Goal: Task Accomplishment & Management: Manage account settings

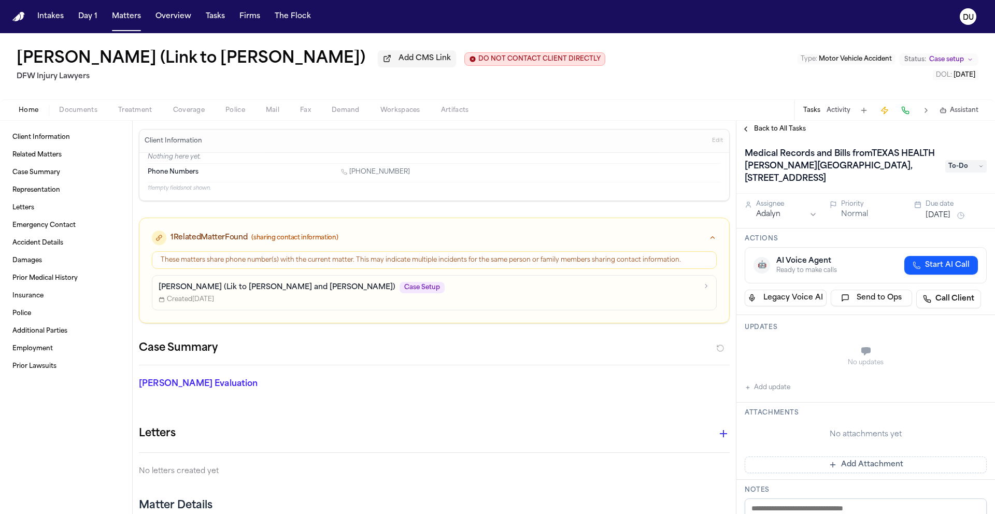
click at [88, 120] on div "Home Documents Treatment Coverage Police Mail Fax Demand Workspaces Artifacts T…" at bounding box center [497, 110] width 995 height 21
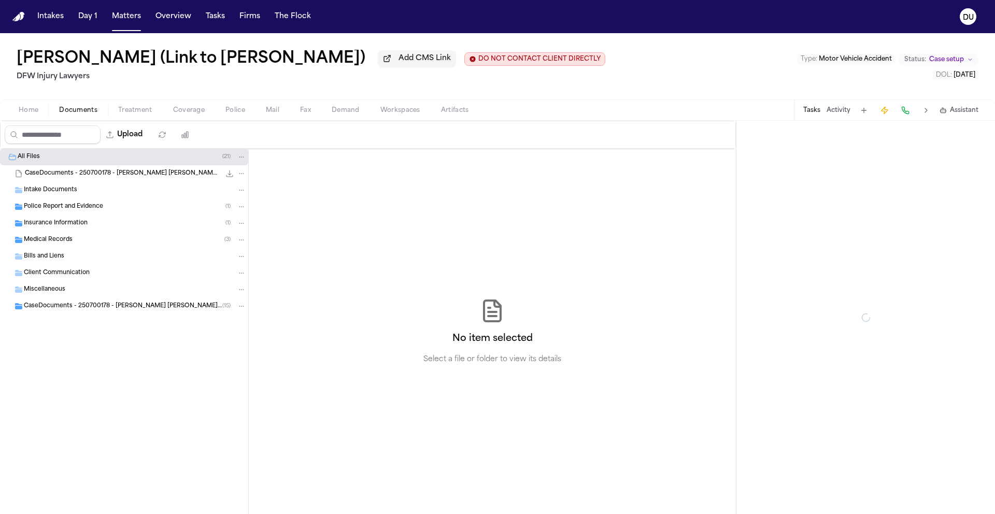
click at [92, 112] on span "Documents" at bounding box center [78, 110] width 38 height 8
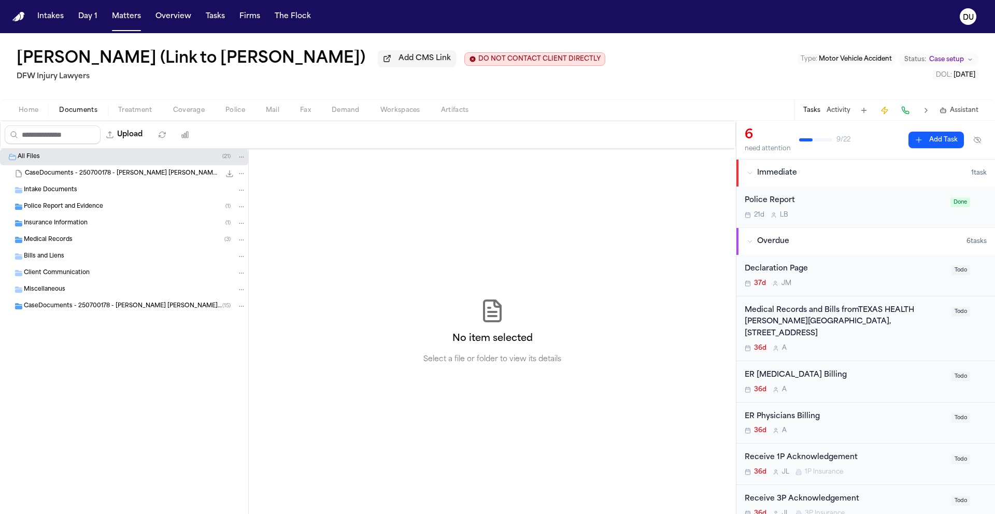
click at [99, 181] on div "CaseDocuments - 250700178 - [PERSON_NAME] [PERSON_NAME] 20250806200213.zip 3.2 …" at bounding box center [124, 173] width 248 height 17
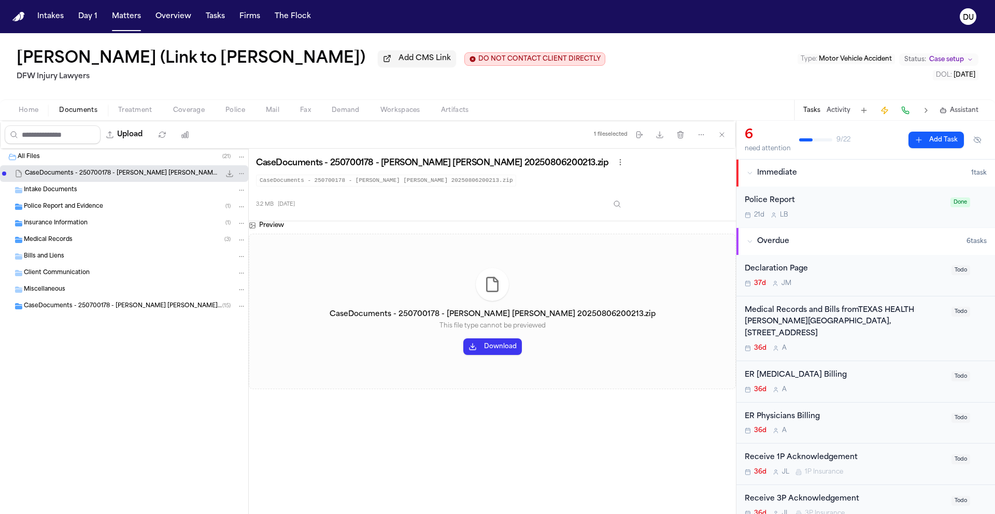
click at [493, 347] on button "Download" at bounding box center [492, 346] width 59 height 17
click at [53, 190] on span "Intake Documents" at bounding box center [50, 190] width 53 height 9
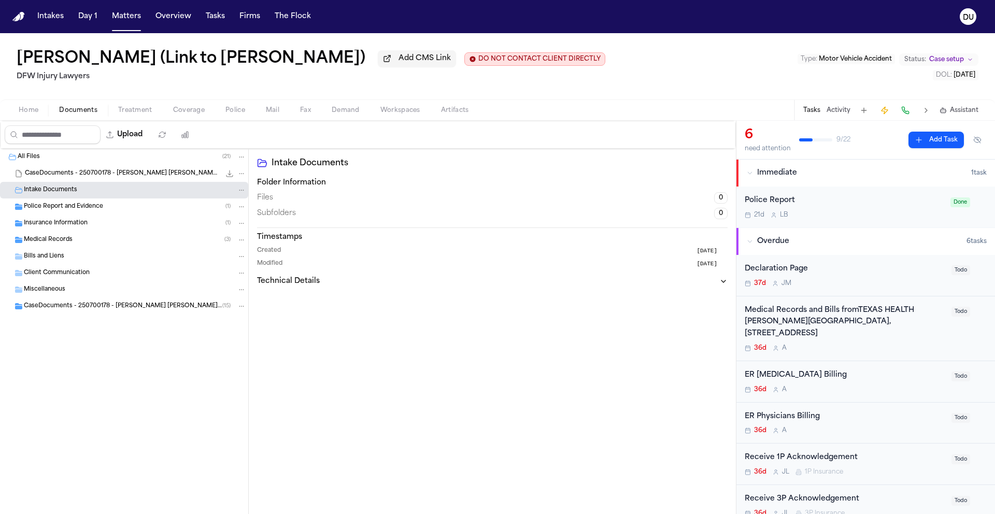
click at [55, 206] on span "Police Report and Evidence" at bounding box center [63, 207] width 79 height 9
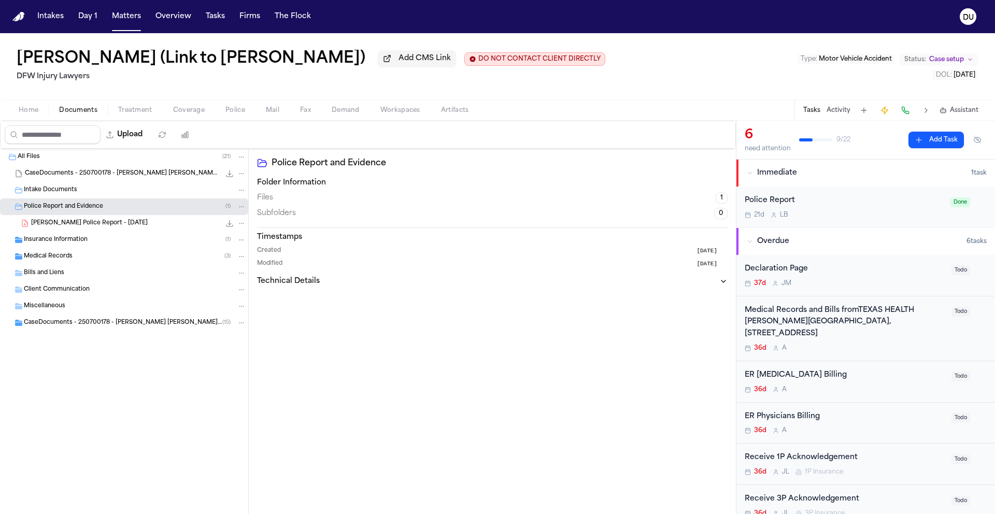
click at [55, 244] on span "Insurance Information" at bounding box center [56, 240] width 64 height 9
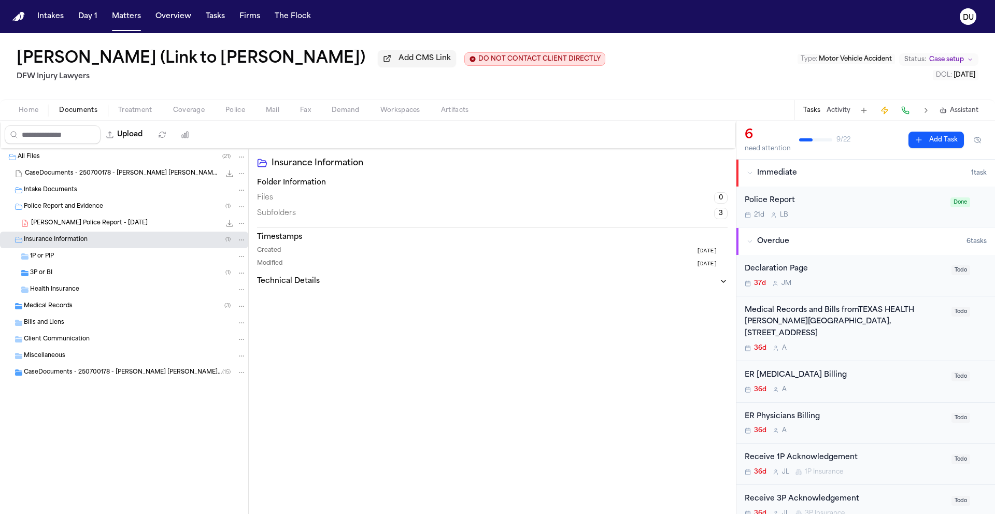
click at [40, 309] on span "Medical Records" at bounding box center [48, 306] width 49 height 9
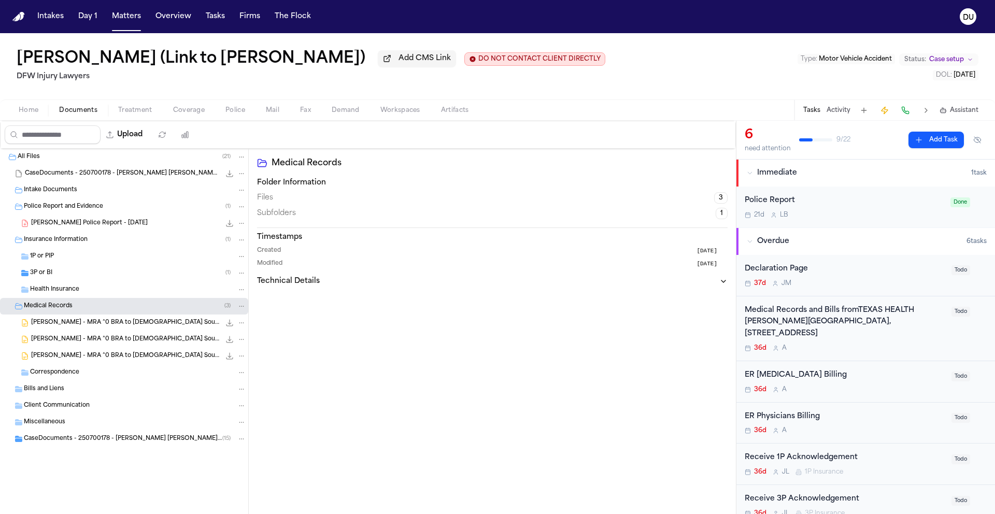
click at [49, 373] on span "Correspondence" at bounding box center [54, 372] width 49 height 9
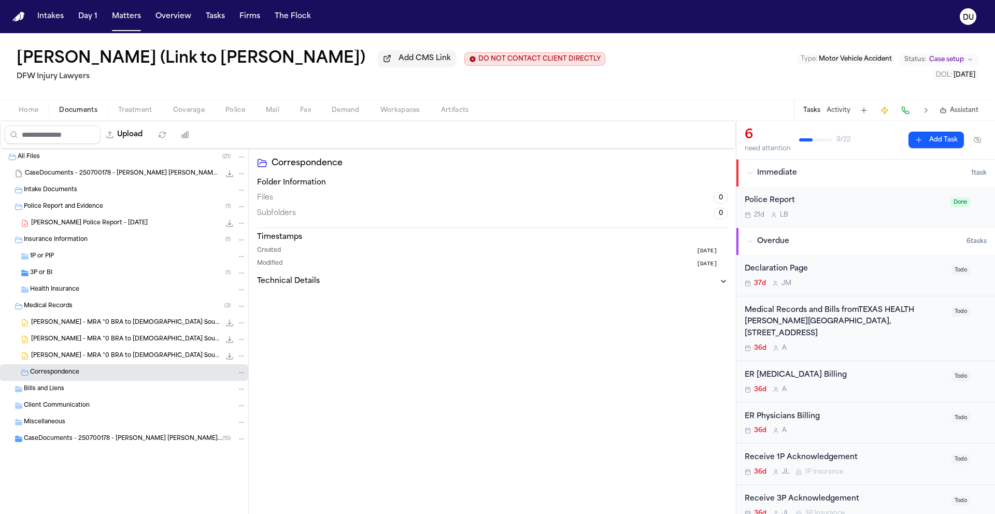
click at [48, 406] on span "Client Communication" at bounding box center [57, 406] width 66 height 9
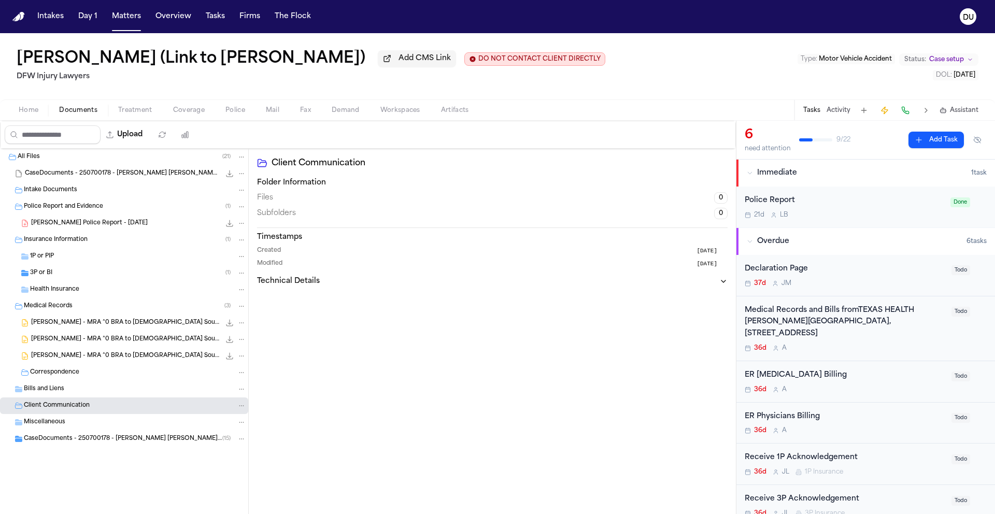
click at [48, 394] on span "Bills and Liens" at bounding box center [44, 389] width 40 height 9
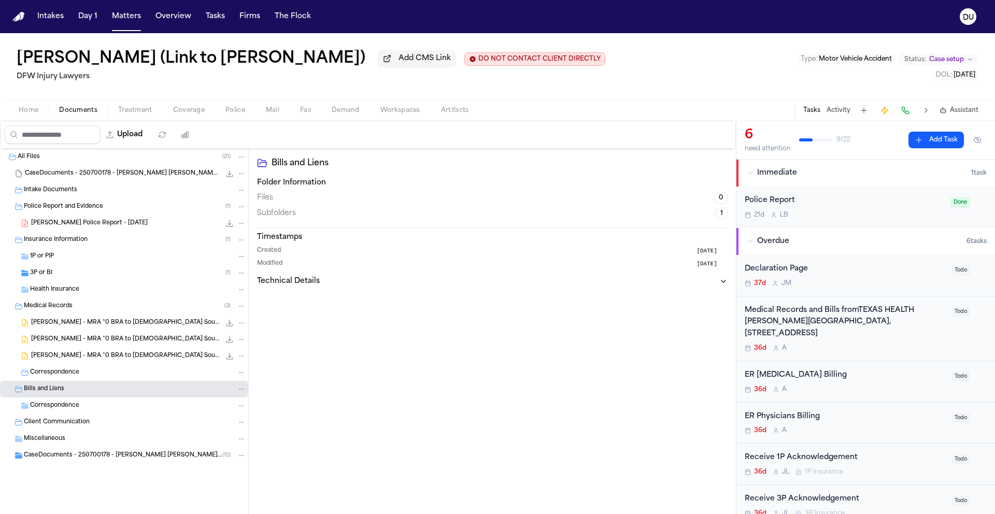
click at [48, 442] on span "Miscellaneous" at bounding box center [44, 439] width 41 height 9
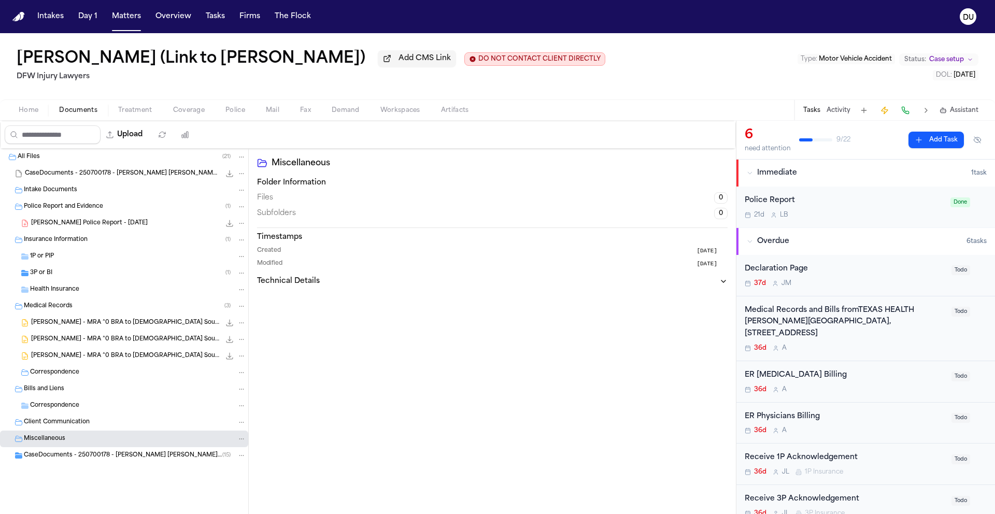
click at [831, 323] on div "Medical Records and Bills fromTEXAS HEALTH [PERSON_NAME][GEOGRAPHIC_DATA], [STR…" at bounding box center [845, 322] width 201 height 35
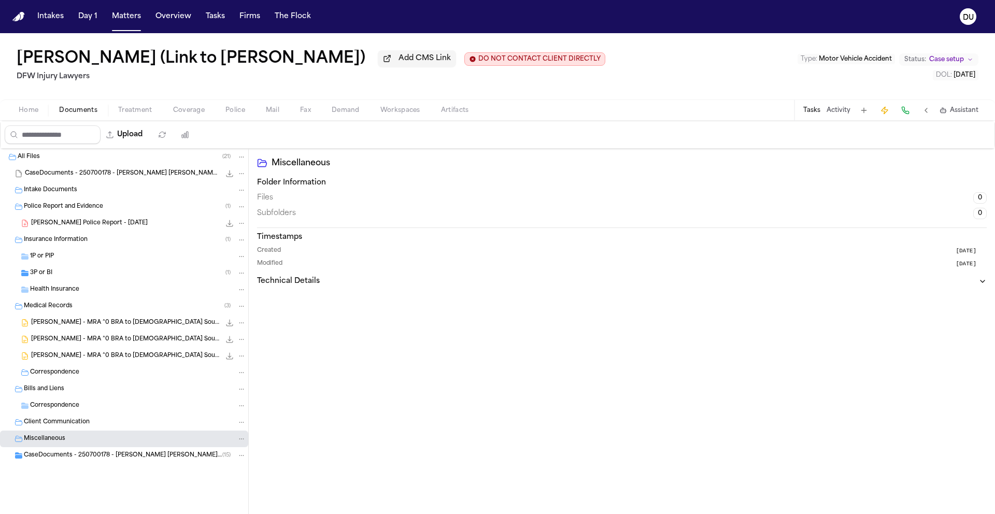
click at [22, 115] on span "Home" at bounding box center [29, 110] width 20 height 8
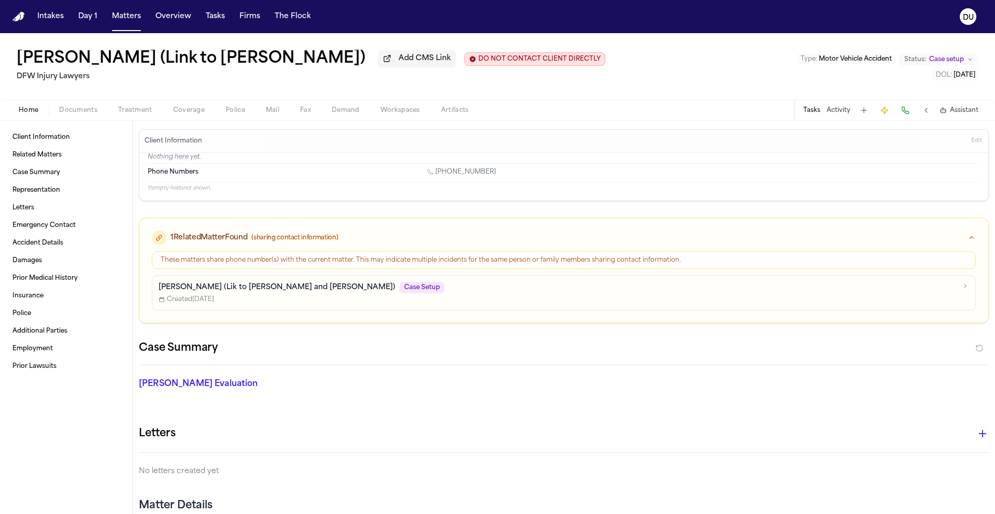
click at [818, 115] on button "Tasks" at bounding box center [811, 110] width 17 height 8
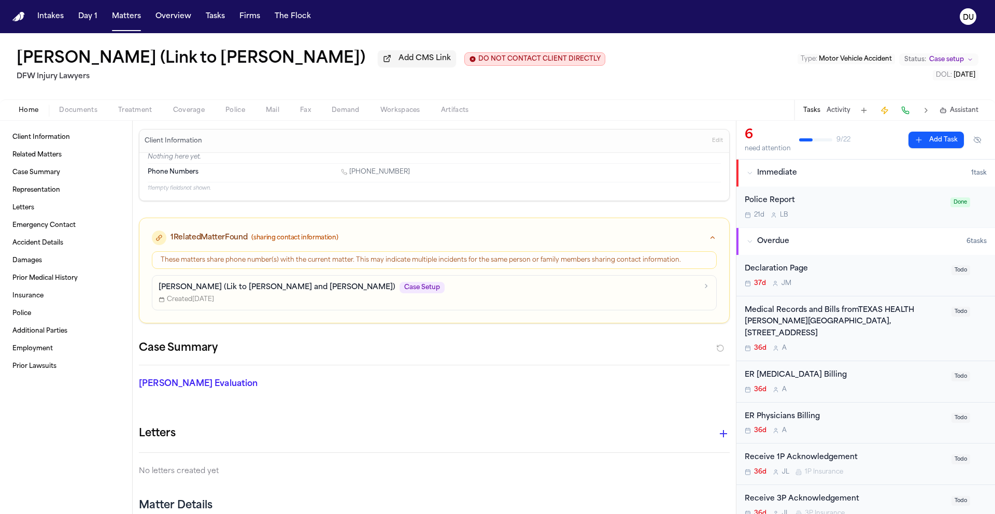
click at [828, 342] on div "Medical Records and Bills fromTEXAS HEALTH [PERSON_NAME][GEOGRAPHIC_DATA], [STR…" at bounding box center [845, 329] width 201 height 48
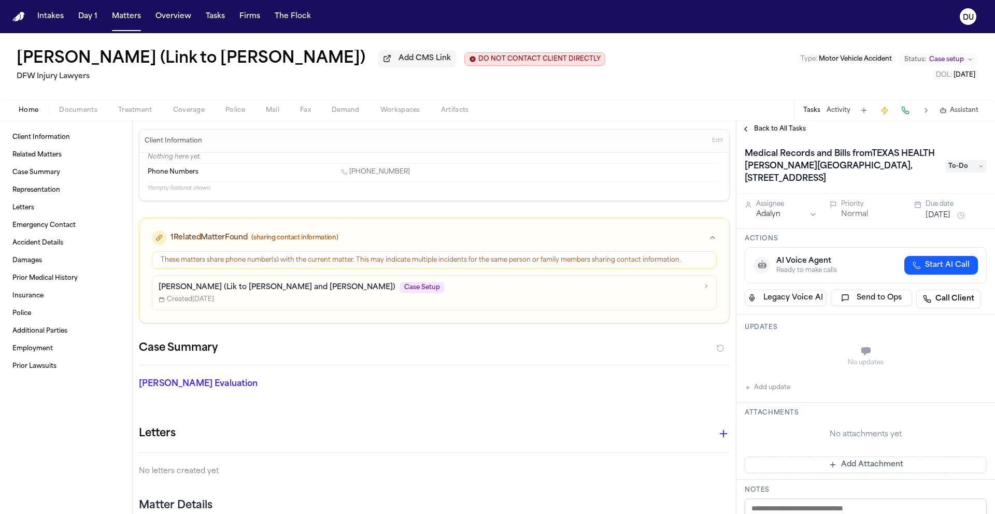
click at [953, 173] on span "To-Do" at bounding box center [965, 166] width 41 height 12
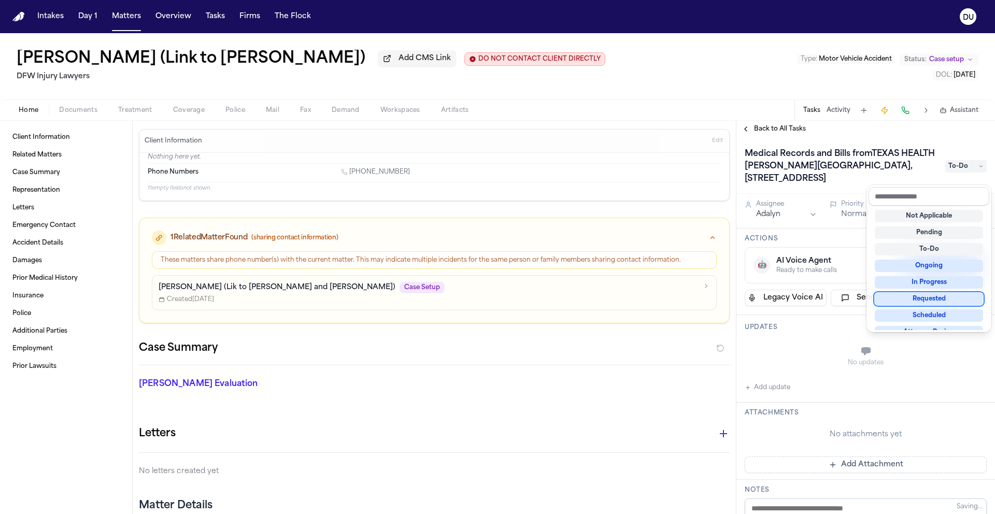
click at [926, 304] on div "Requested" at bounding box center [929, 299] width 108 height 12
click at [775, 229] on div "Medical Records and Bills fromTEXAS HEALTH [PERSON_NAME][GEOGRAPHIC_DATA], [STR…" at bounding box center [865, 466] width 259 height 658
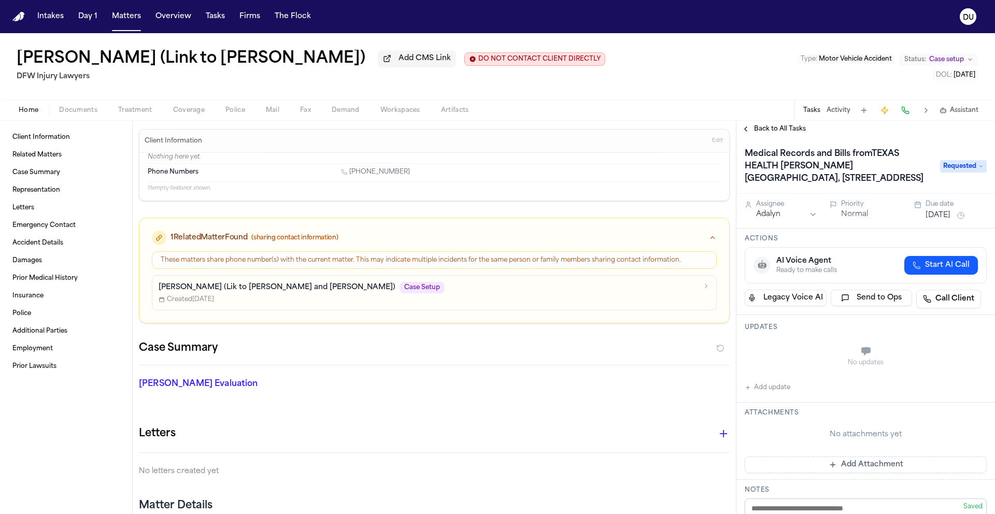
click at [783, 230] on html "Intakes Day 1 Matters Overview Tasks Firms The Flock DU [PERSON_NAME] (Link to …" at bounding box center [497, 257] width 995 height 514
click at [945, 208] on div "Due date" at bounding box center [956, 204] width 61 height 8
click at [942, 221] on button "[DATE]" at bounding box center [938, 215] width 25 height 10
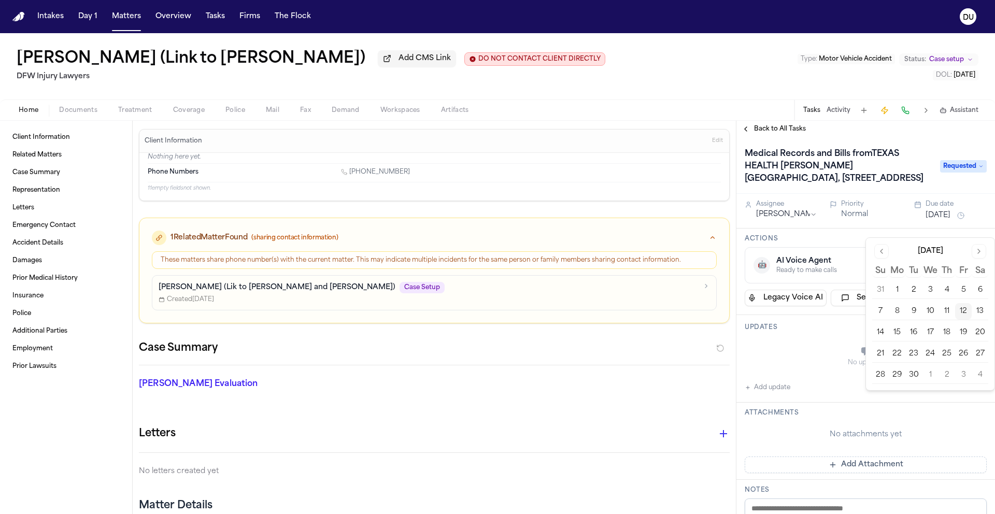
click at [917, 330] on button "16" at bounding box center [913, 332] width 17 height 17
click at [788, 348] on div "Updates No updates Add update" at bounding box center [865, 359] width 259 height 88
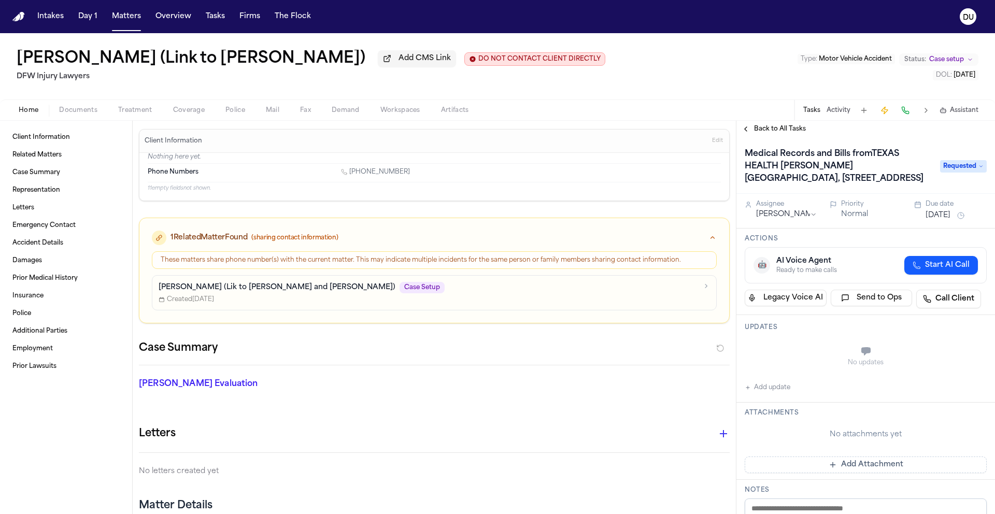
scroll to position [189, 0]
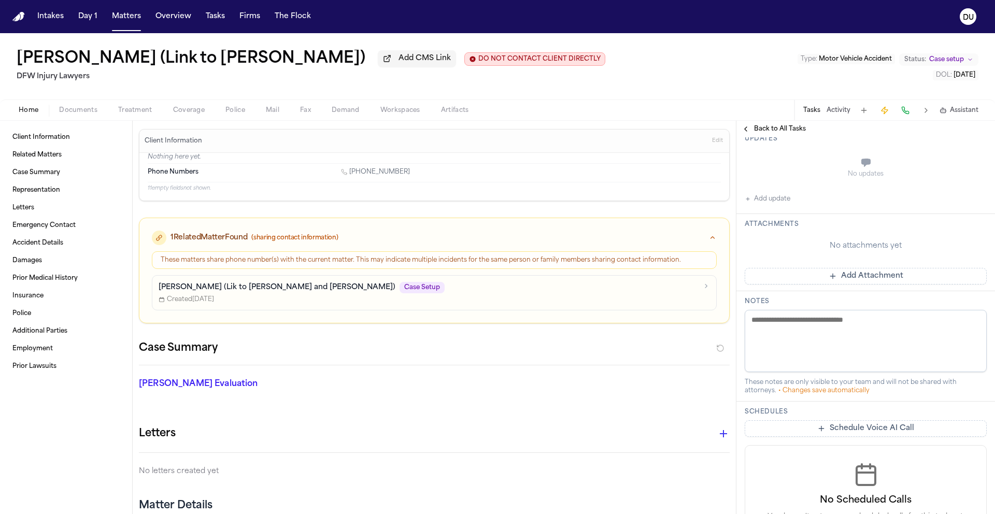
click at [851, 285] on button "Add Attachment" at bounding box center [866, 276] width 242 height 17
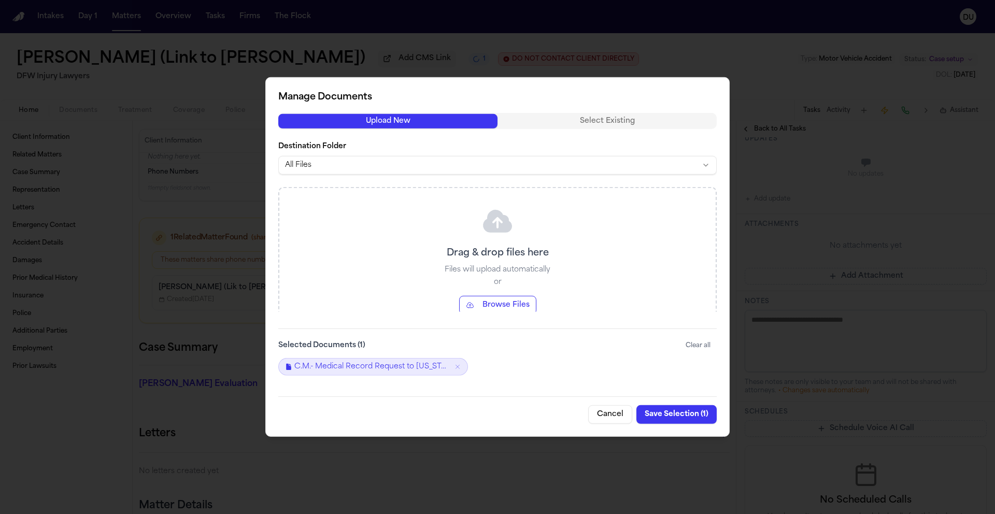
click at [675, 415] on button "Save Selection ( 1 )" at bounding box center [676, 414] width 80 height 19
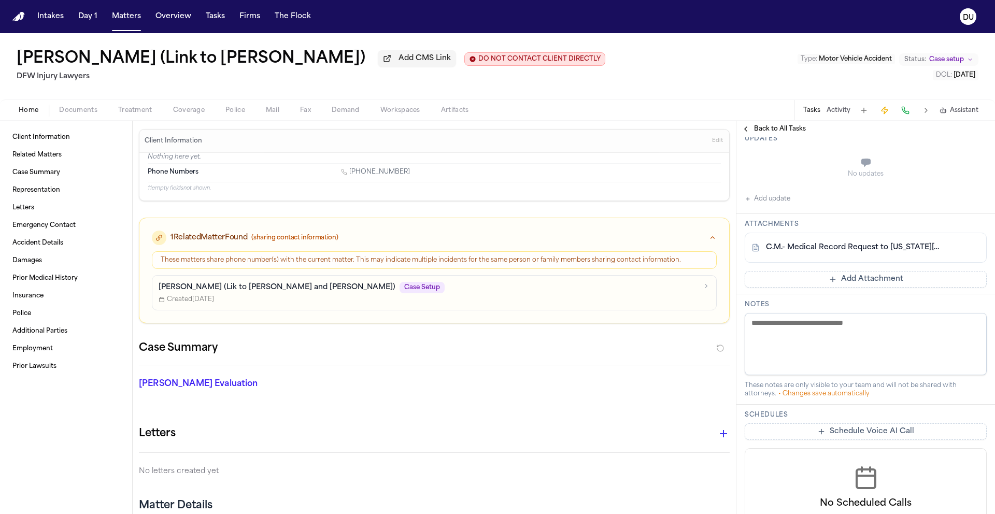
scroll to position [0, 0]
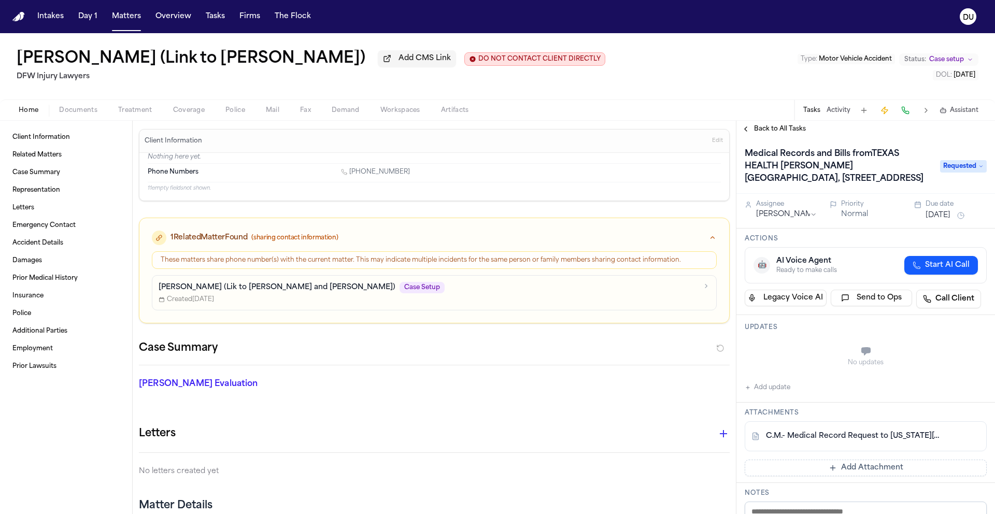
click at [962, 173] on span "Requested" at bounding box center [963, 166] width 47 height 12
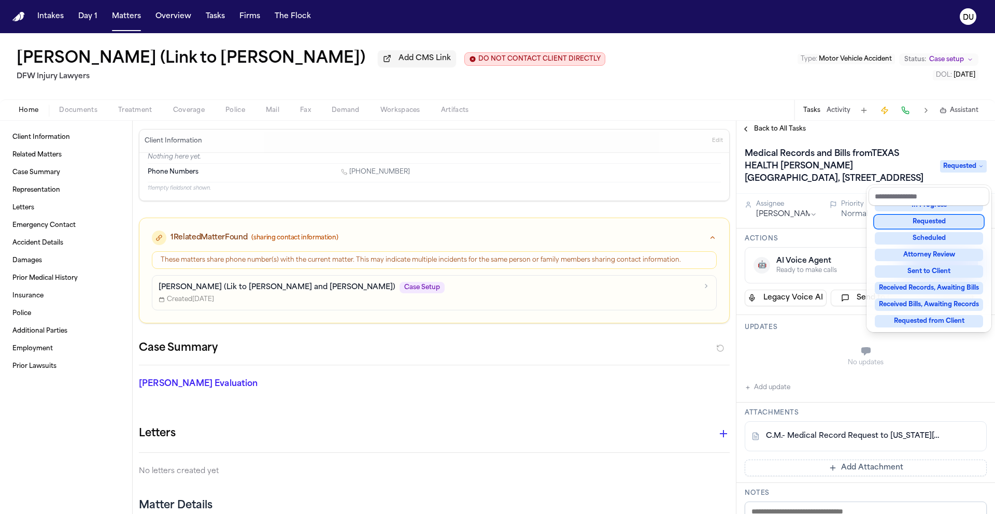
click at [935, 218] on div "Requested" at bounding box center [929, 222] width 108 height 12
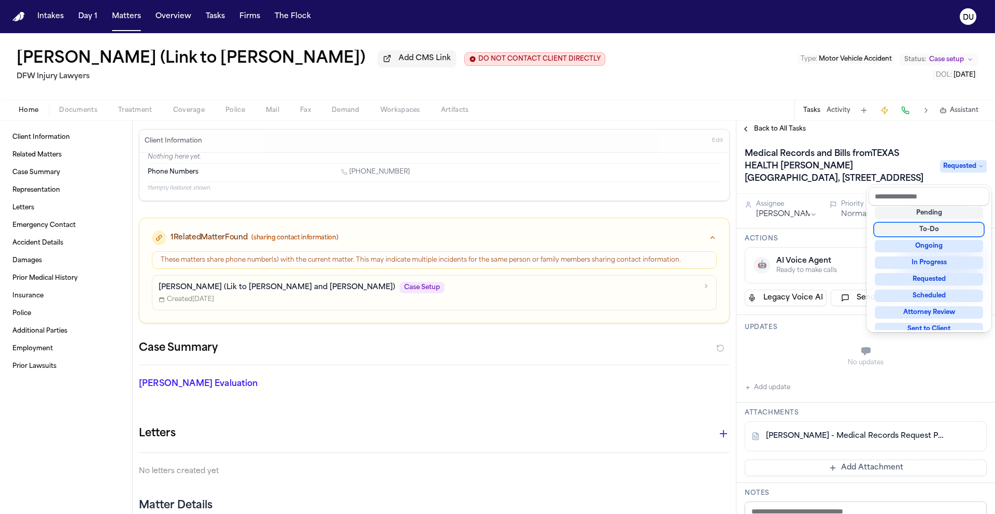
click at [812, 254] on div "Medical Records and Bills fromTEXAS HEALTH [PERSON_NAME][GEOGRAPHIC_DATA], [STR…" at bounding box center [865, 467] width 259 height 661
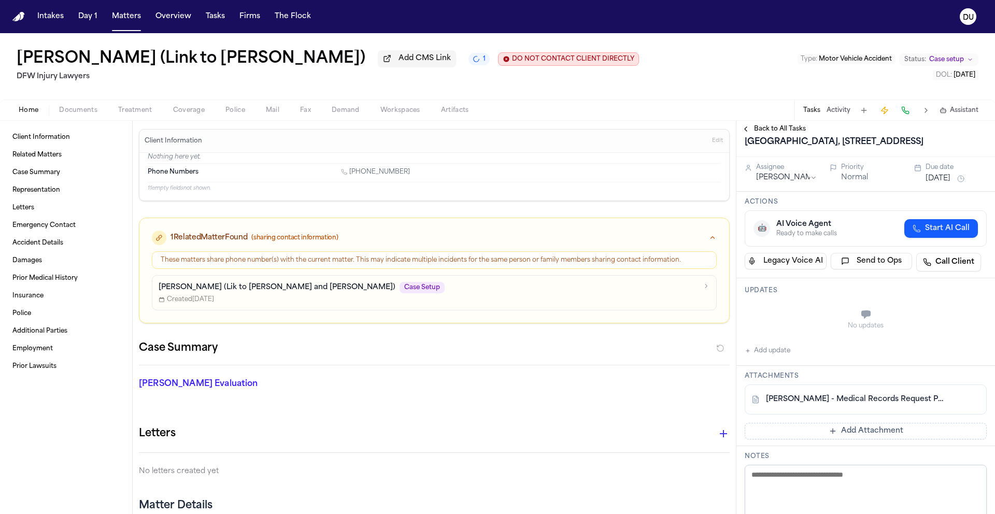
scroll to position [0, 0]
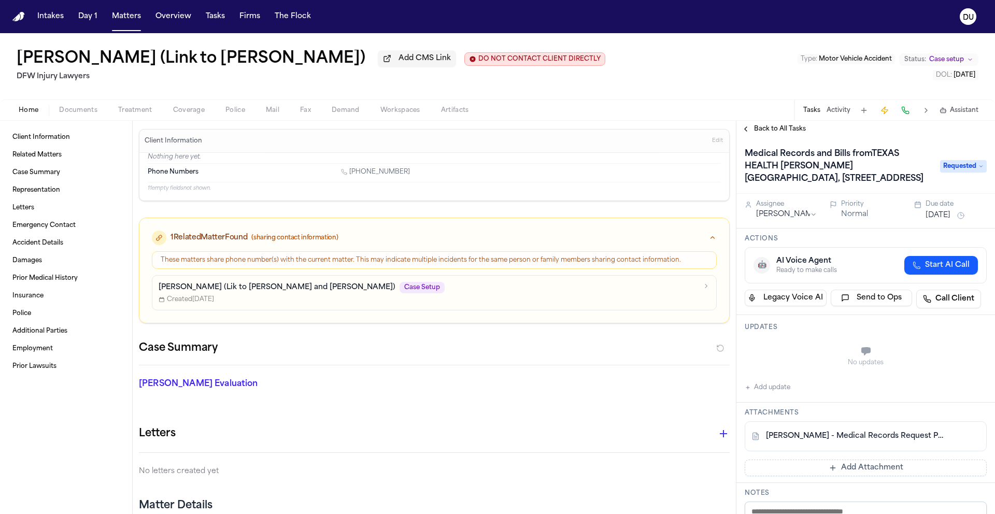
click at [809, 476] on button "Add Attachment" at bounding box center [866, 468] width 242 height 17
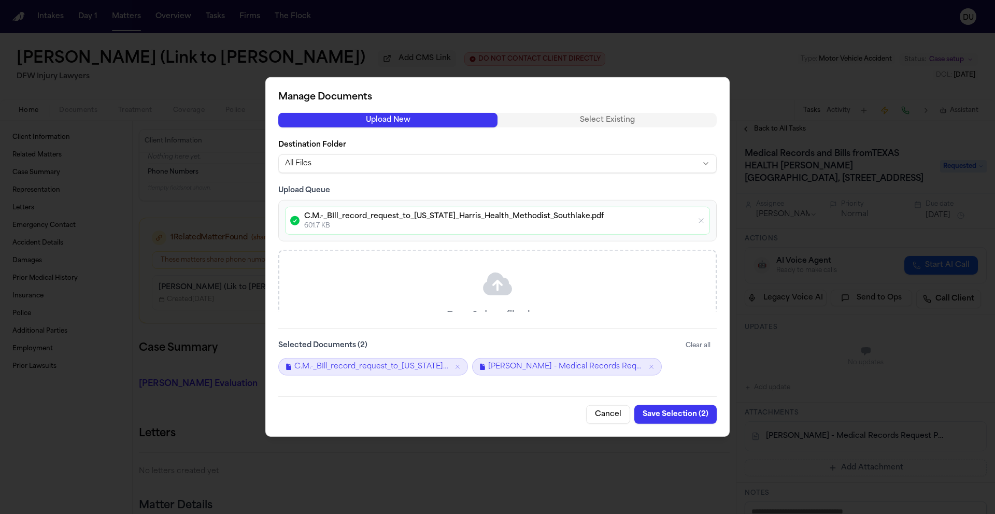
click at [678, 415] on button "Save Selection ( 2 )" at bounding box center [675, 414] width 82 height 19
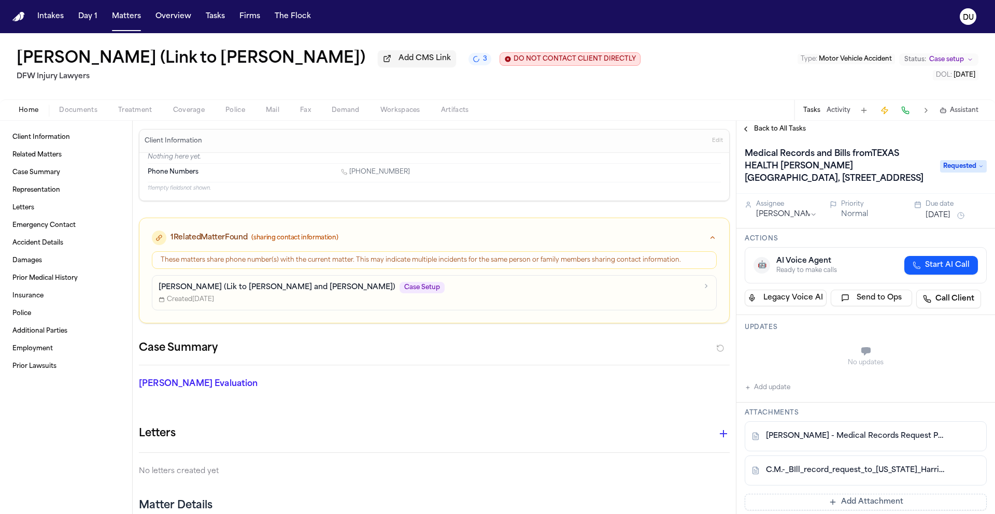
click at [788, 133] on span "Back to All Tasks" at bounding box center [780, 129] width 52 height 8
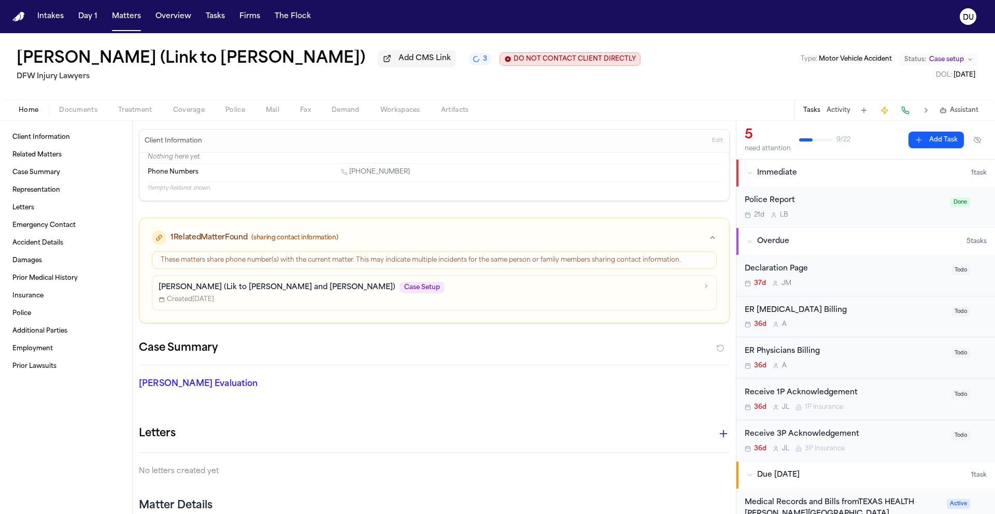
click at [786, 314] on div "ER [MEDICAL_DATA] Billing" at bounding box center [845, 311] width 201 height 12
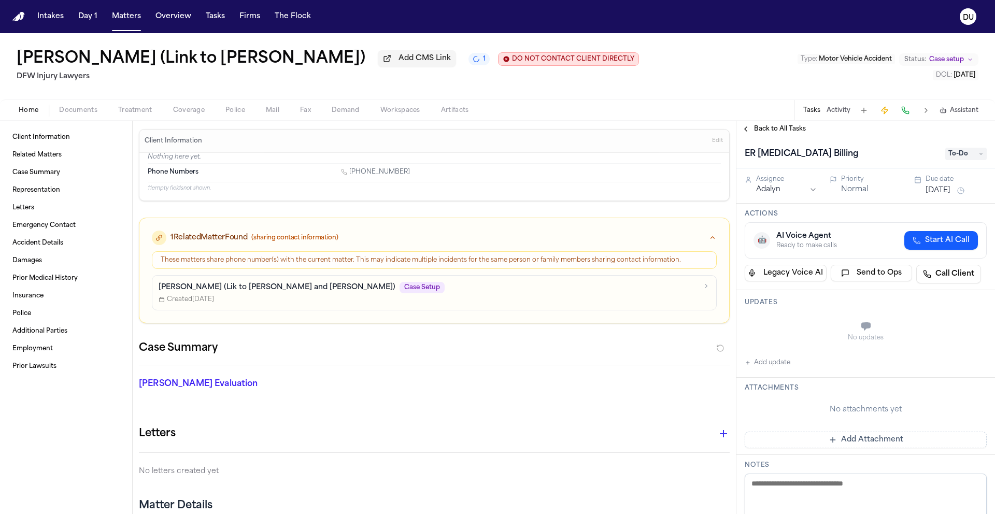
click at [955, 157] on span "To-Do" at bounding box center [965, 154] width 41 height 12
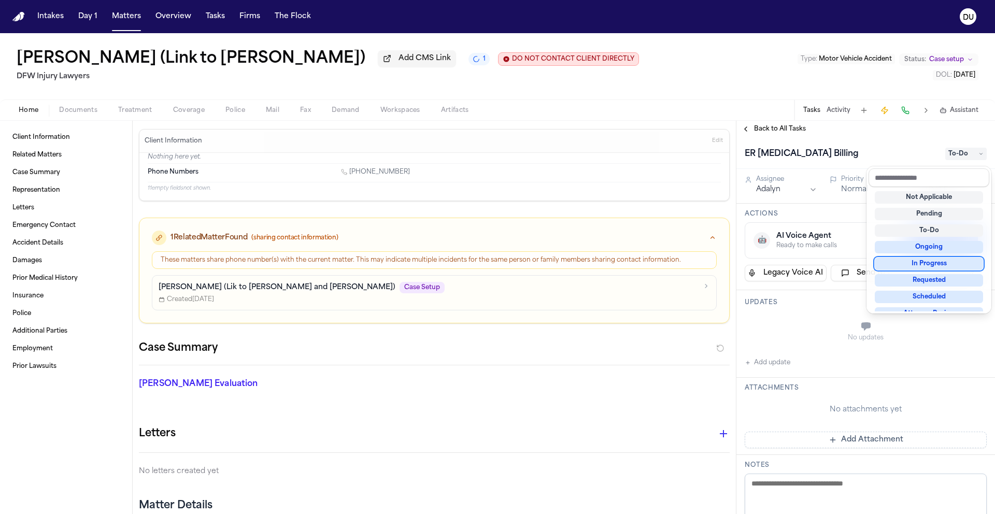
click at [932, 268] on div "In Progress" at bounding box center [929, 264] width 108 height 12
click at [765, 190] on div "ER [MEDICAL_DATA] Billing In Progress Assignee Adalyn Priority Normal Due date …" at bounding box center [865, 453] width 259 height 633
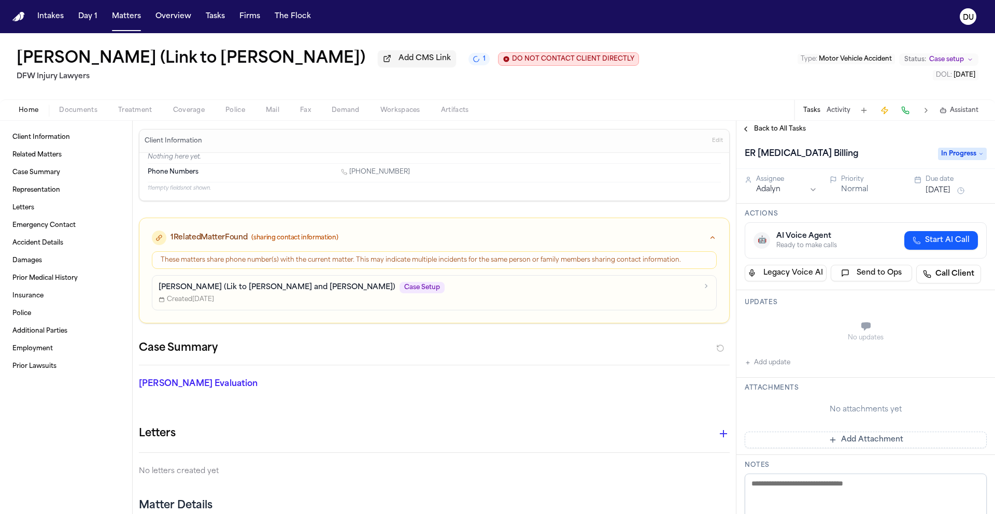
click at [780, 190] on html "Intakes Day 1 Matters Overview Tasks Firms The Flock DU [PERSON_NAME] (Link to …" at bounding box center [497, 257] width 995 height 514
click at [773, 365] on button "Add update" at bounding box center [768, 363] width 46 height 12
click at [813, 338] on textarea "Add your update" at bounding box center [871, 327] width 221 height 21
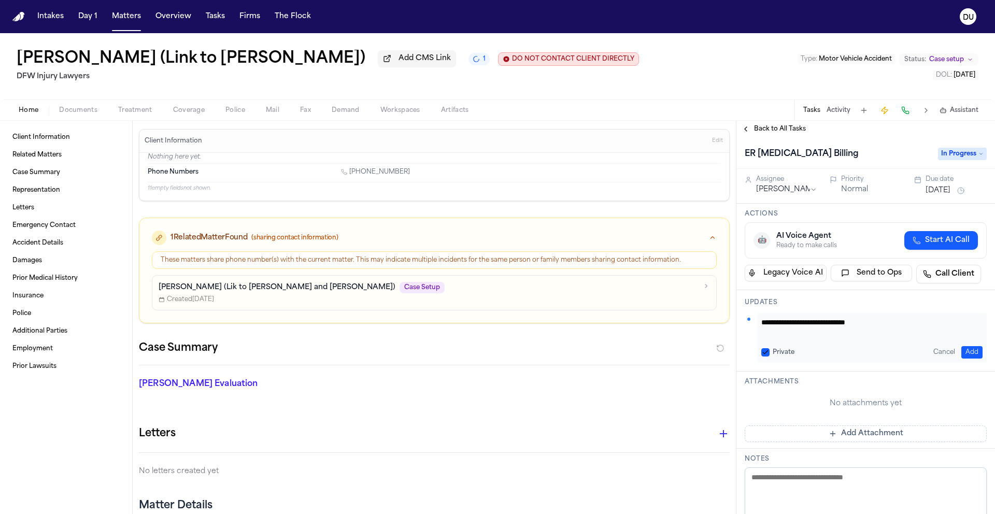
type textarea "**********"
click at [963, 353] on button "Add" at bounding box center [971, 352] width 21 height 12
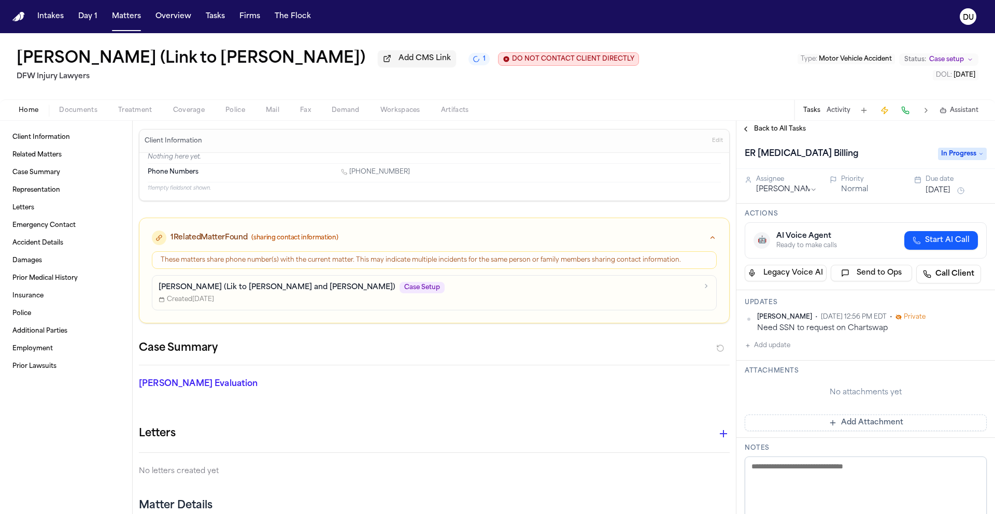
click at [941, 189] on button "[DATE]" at bounding box center [938, 191] width 25 height 10
click at [915, 297] on button "16" at bounding box center [913, 295] width 17 height 17
click at [879, 150] on div "ER [MEDICAL_DATA] Billing" at bounding box center [838, 154] width 187 height 17
click at [756, 127] on span "Back to All Tasks" at bounding box center [780, 129] width 52 height 8
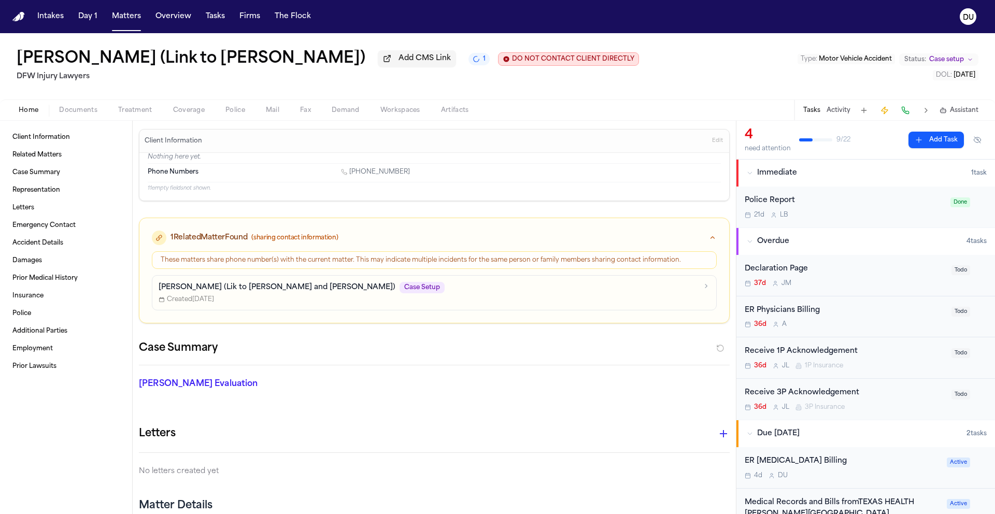
click at [788, 312] on div "ER Physicians Billing" at bounding box center [845, 311] width 201 height 12
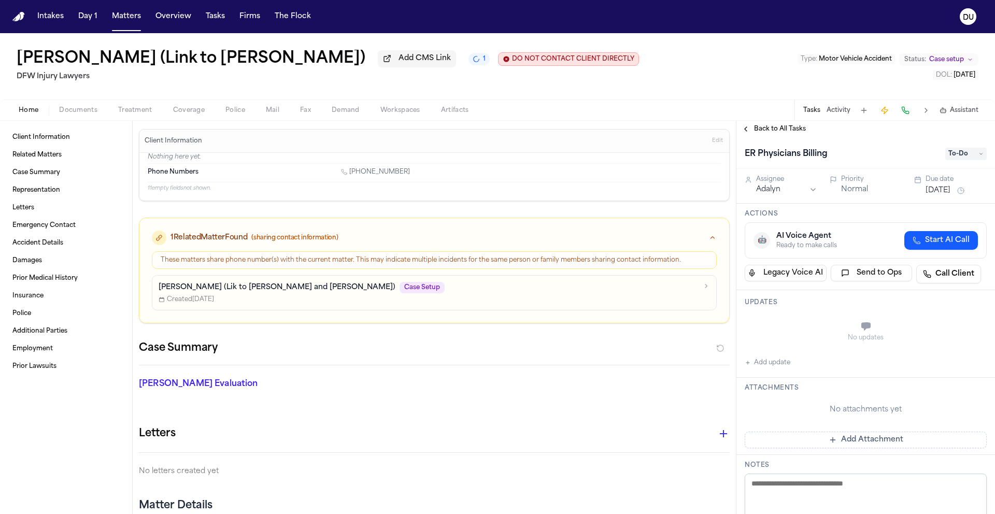
click at [949, 153] on span "To-Do" at bounding box center [965, 154] width 41 height 12
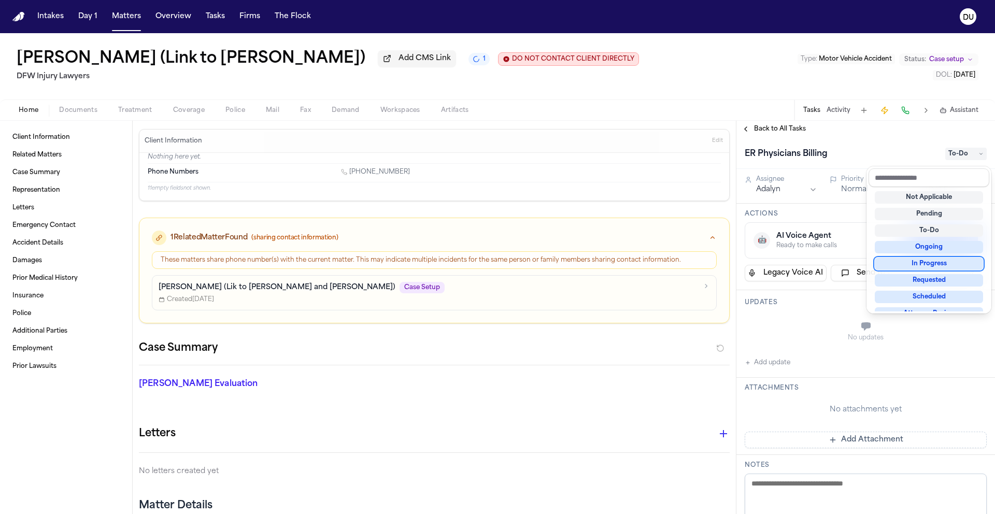
click at [929, 266] on div "In Progress" at bounding box center [929, 264] width 108 height 12
click at [772, 184] on div "ER Physicians Billing In Progress Assignee Adalyn Priority Normal Due date [DAT…" at bounding box center [865, 453] width 259 height 633
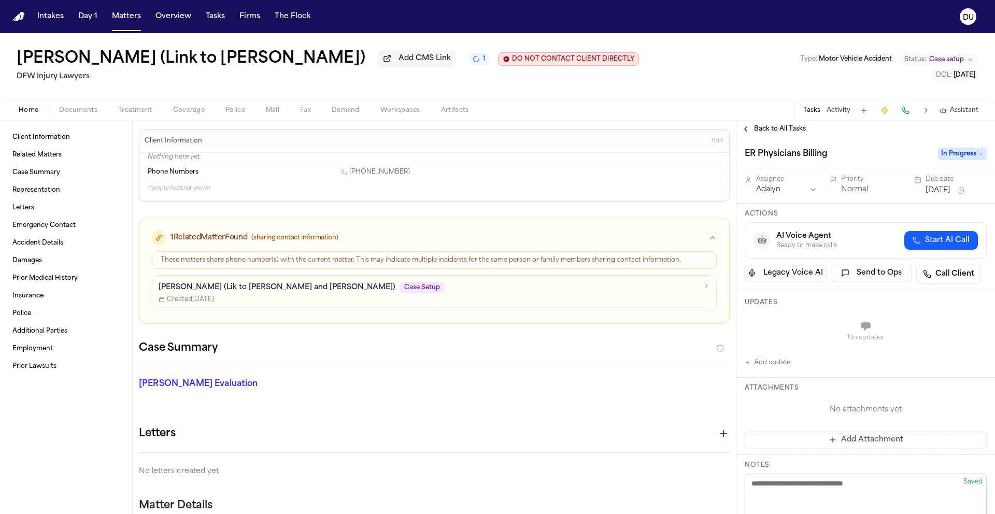
click at [777, 193] on html "Intakes Day 1 Matters Overview Tasks Firms The Flock DU [PERSON_NAME] (Link to …" at bounding box center [497, 257] width 995 height 514
click at [950, 196] on button "[DATE]" at bounding box center [938, 191] width 25 height 10
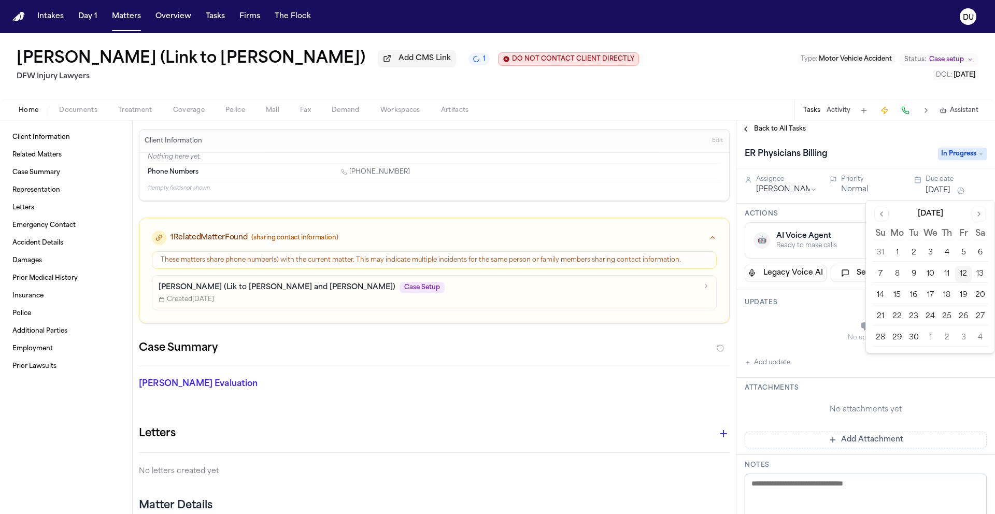
click at [913, 294] on button "16" at bounding box center [913, 295] width 17 height 17
click at [766, 367] on button "Add update" at bounding box center [768, 363] width 46 height 12
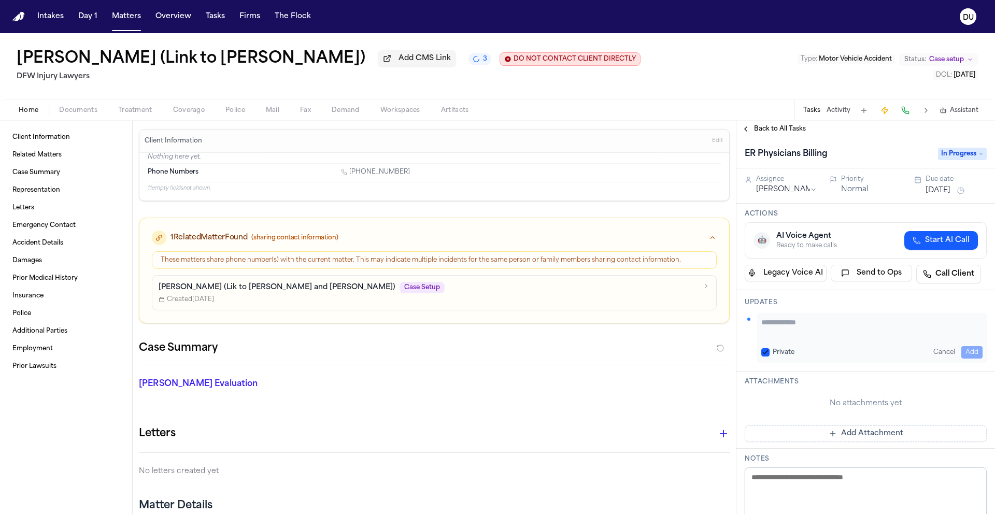
click at [797, 332] on textarea "Add your update" at bounding box center [871, 327] width 221 height 21
type textarea "**********"
click at [970, 353] on button "Add" at bounding box center [971, 352] width 21 height 12
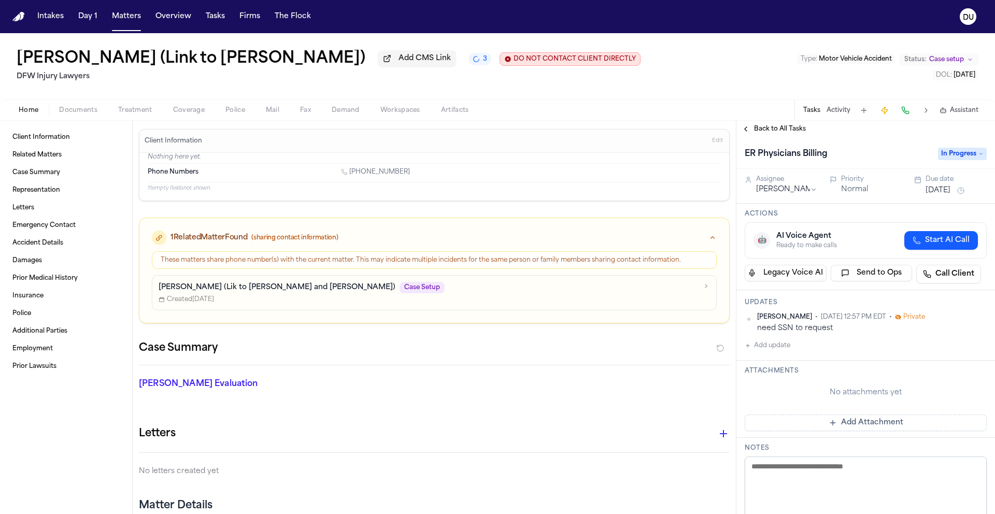
click at [777, 133] on span "Back to All Tasks" at bounding box center [780, 129] width 52 height 8
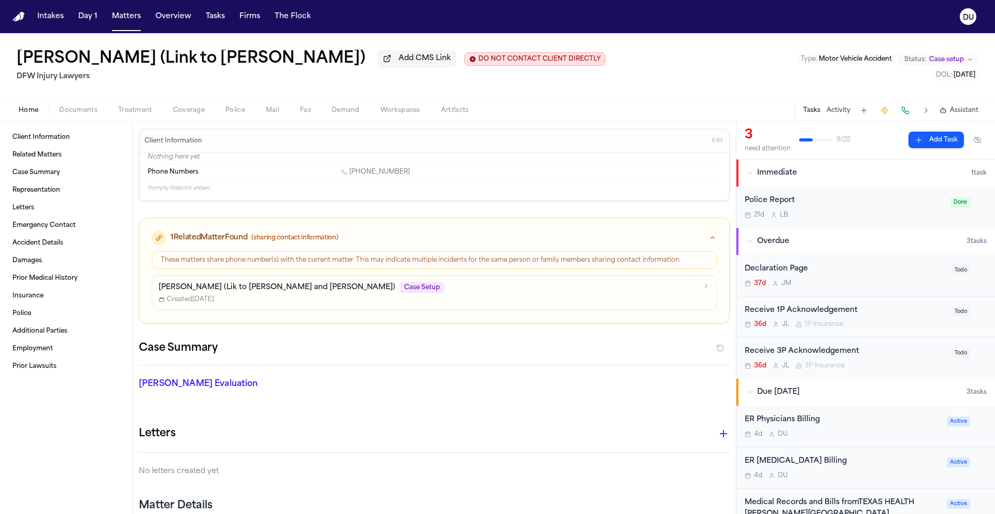
click at [26, 15] on nav "Intakes Day 1 Matters Overview Tasks Firms The Flock DU" at bounding box center [497, 16] width 995 height 33
click at [19, 19] on img "Home" at bounding box center [18, 17] width 12 height 10
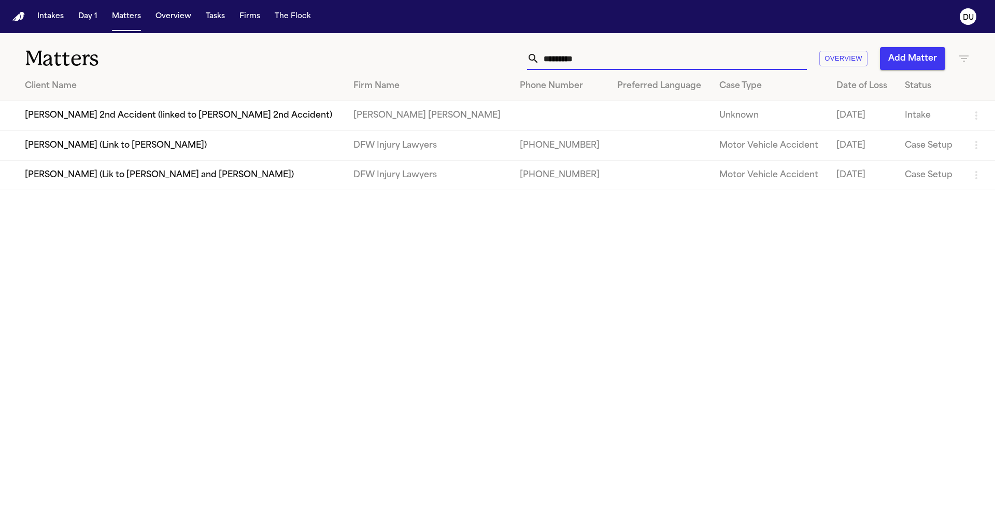
drag, startPoint x: 601, startPoint y: 61, endPoint x: 522, endPoint y: 60, distance: 79.3
click at [522, 60] on div "********* Overview Add Matter" at bounding box center [635, 58] width 670 height 23
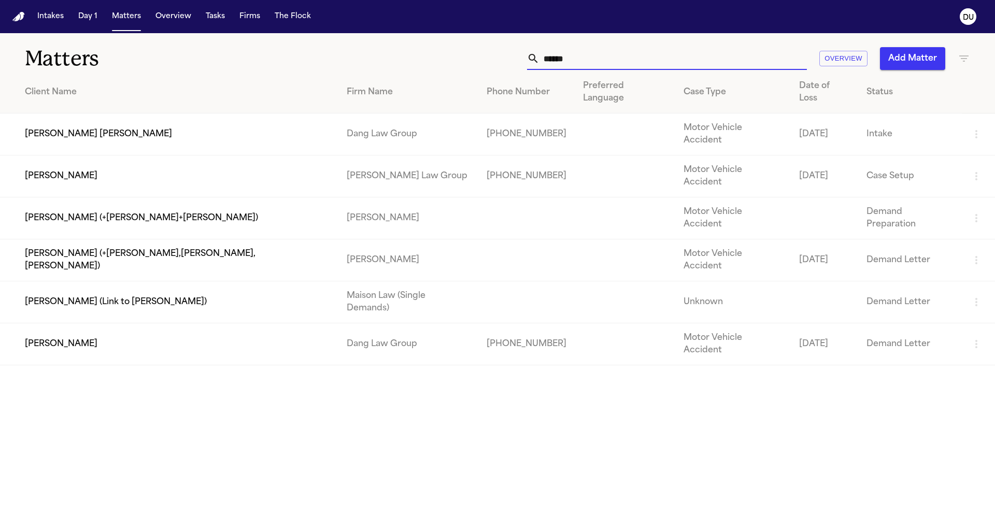
type input "*****"
click at [123, 155] on td "[PERSON_NAME]" at bounding box center [169, 176] width 338 height 42
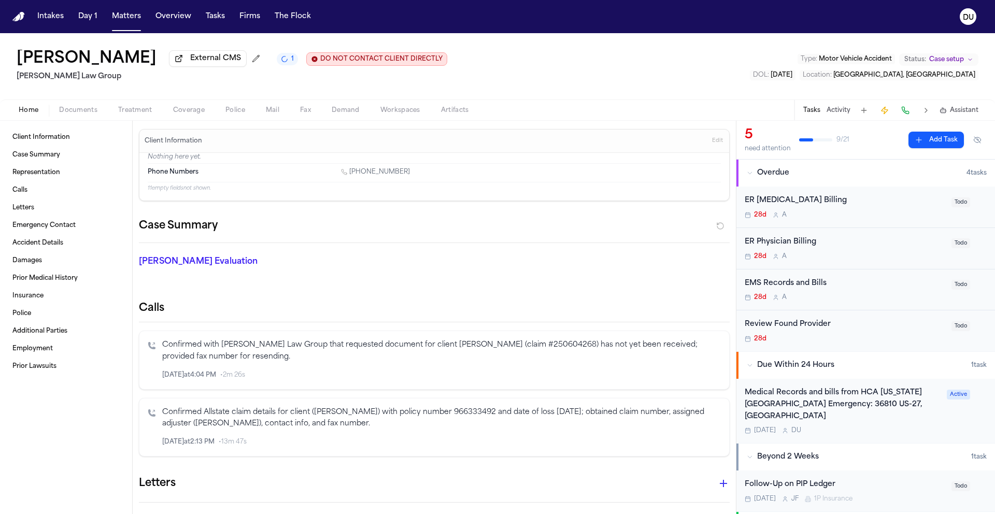
click at [790, 244] on div "ER Physician Billing" at bounding box center [845, 242] width 201 height 12
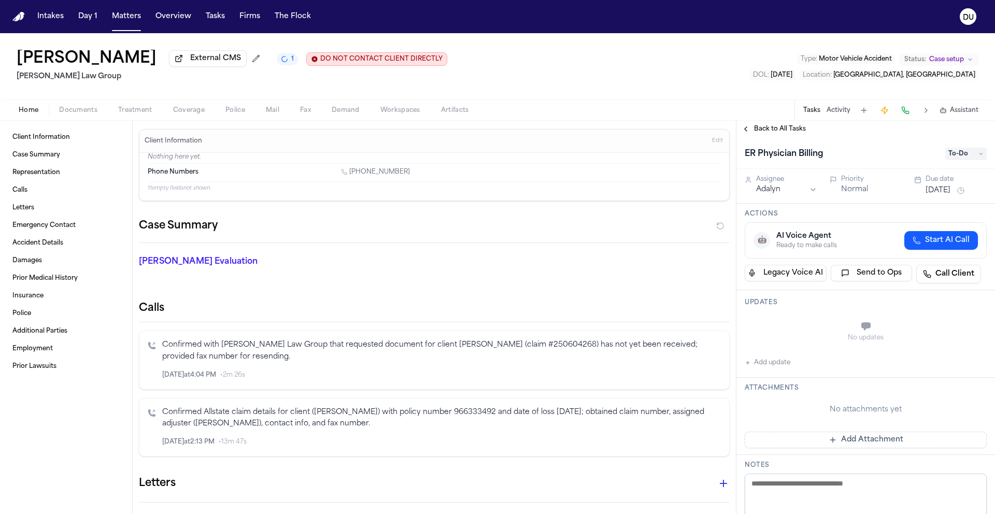
click at [777, 133] on span "Back to All Tasks" at bounding box center [780, 129] width 52 height 8
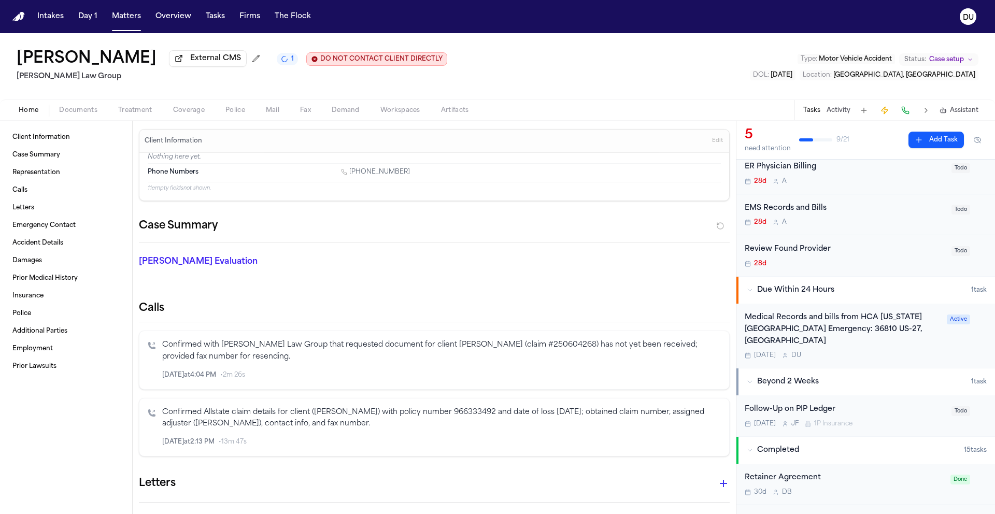
scroll to position [77, 0]
click at [241, 61] on span "External CMS" at bounding box center [215, 58] width 51 height 10
